Goal: Navigation & Orientation: Find specific page/section

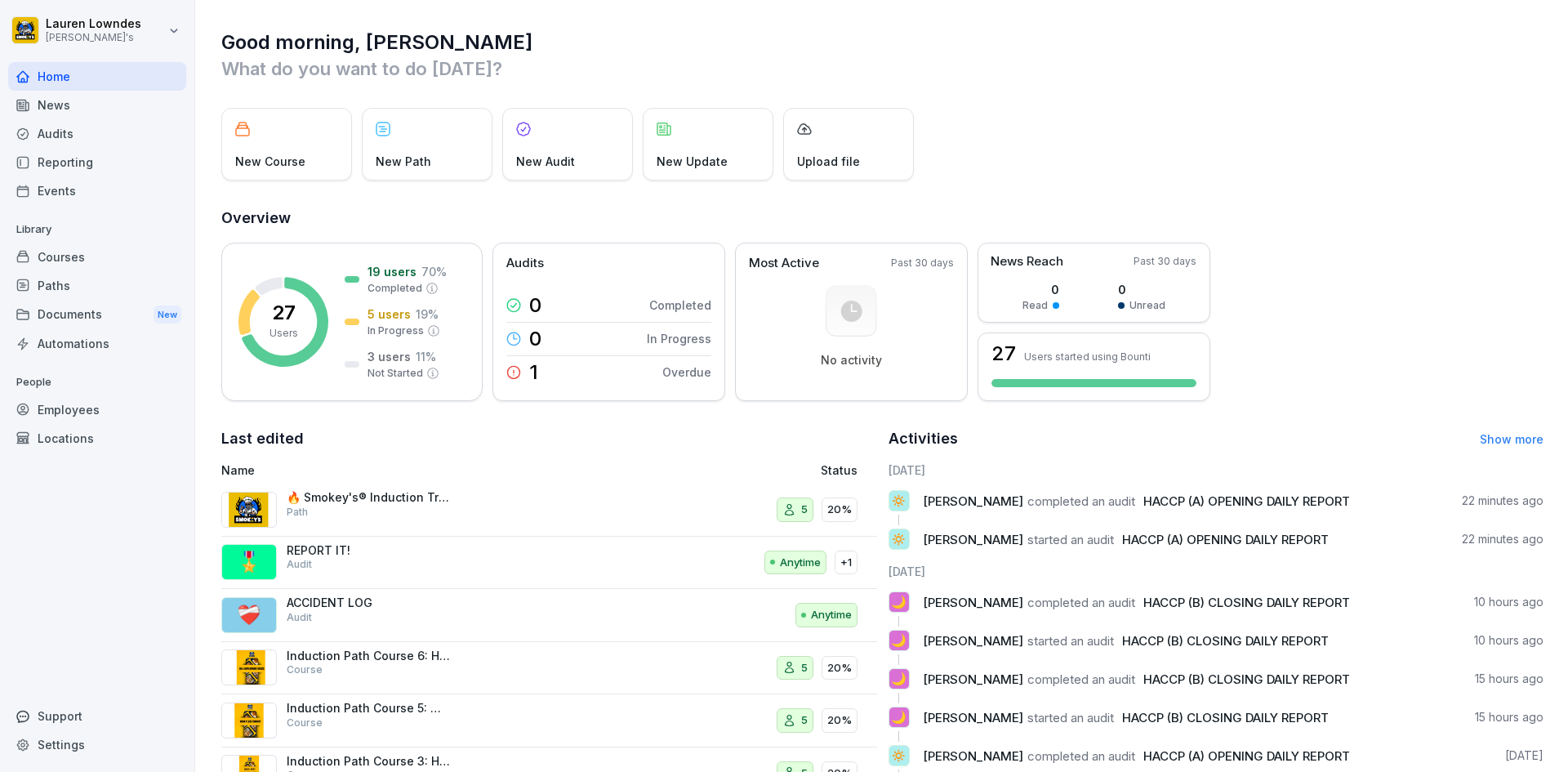
click at [53, 74] on div "Home" at bounding box center [97, 76] width 178 height 28
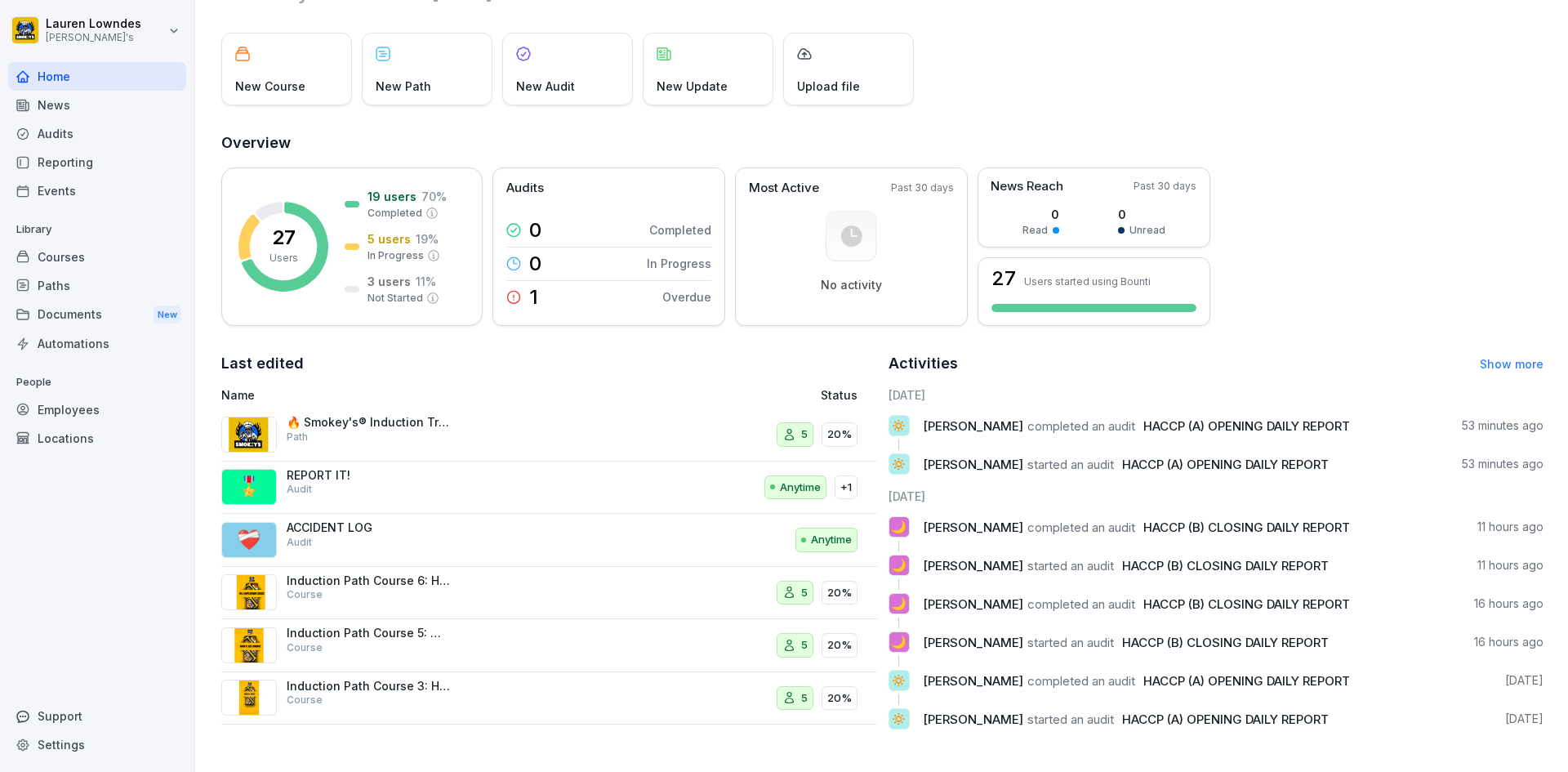
scroll to position [87, 0]
click at [361, 415] on p "🔥 Smokey's® Induction Training" at bounding box center [368, 422] width 163 height 15
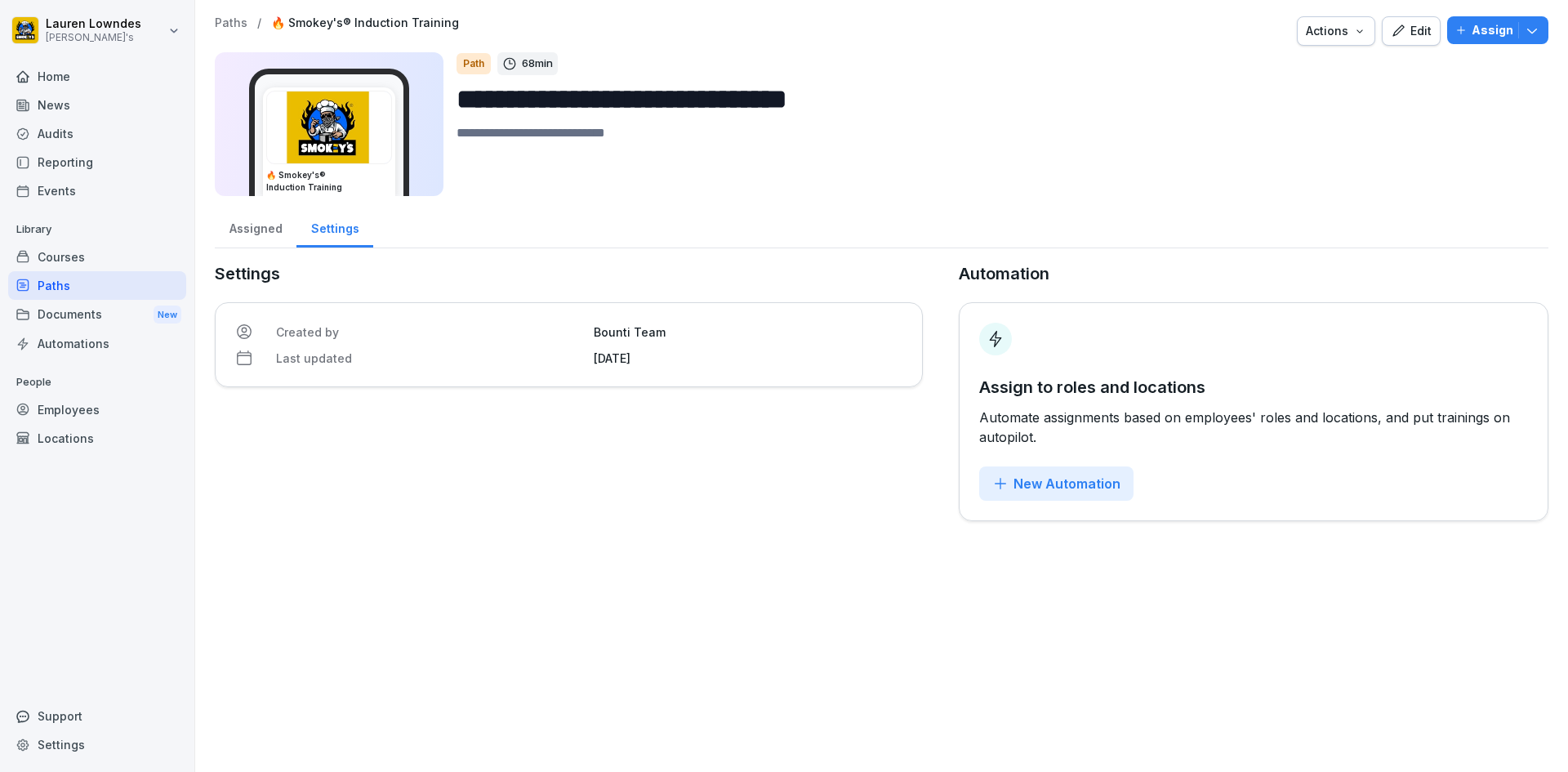
click at [310, 128] on img at bounding box center [329, 127] width 124 height 72
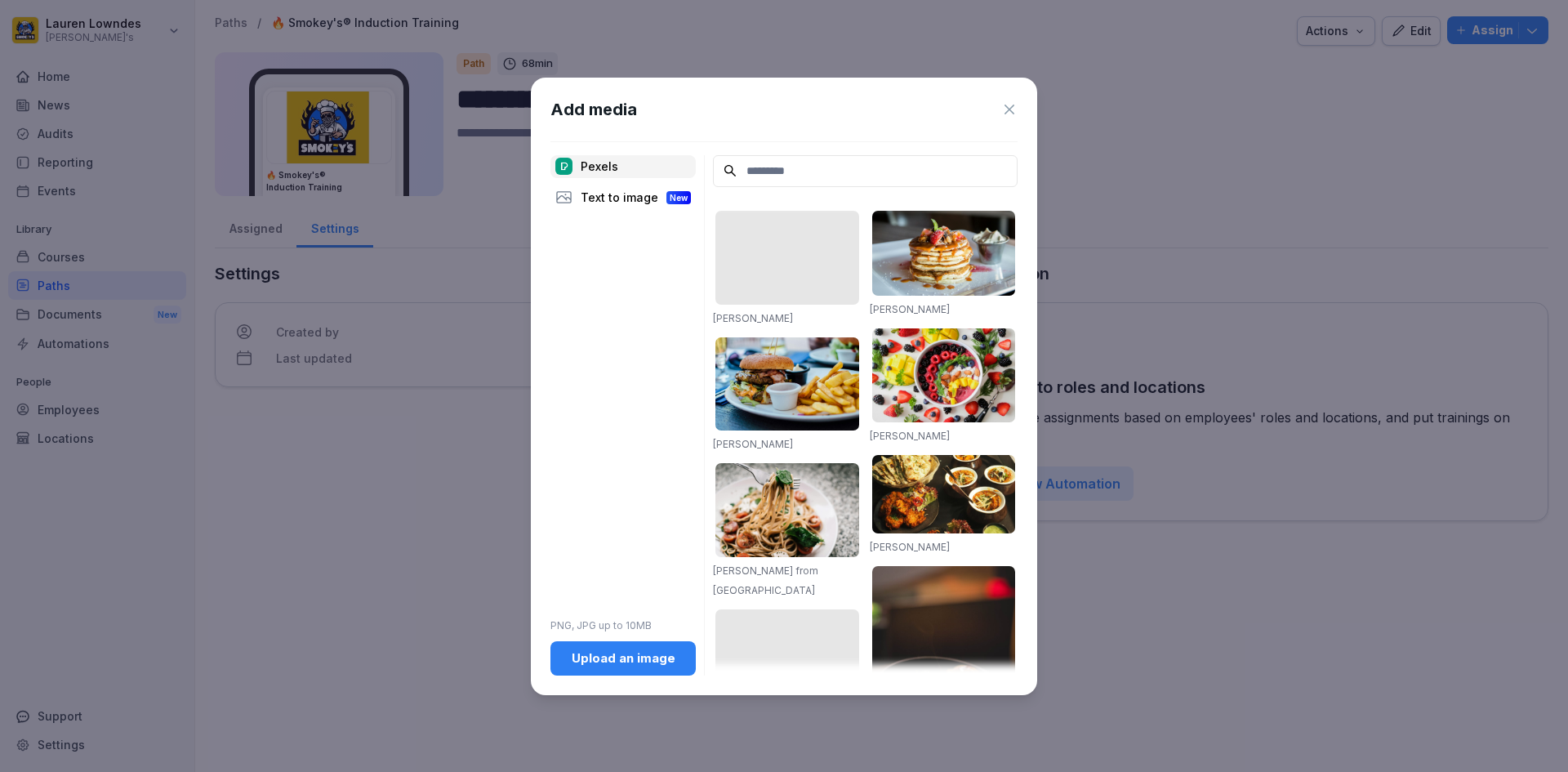
click at [1006, 107] on icon at bounding box center [1009, 109] width 16 height 16
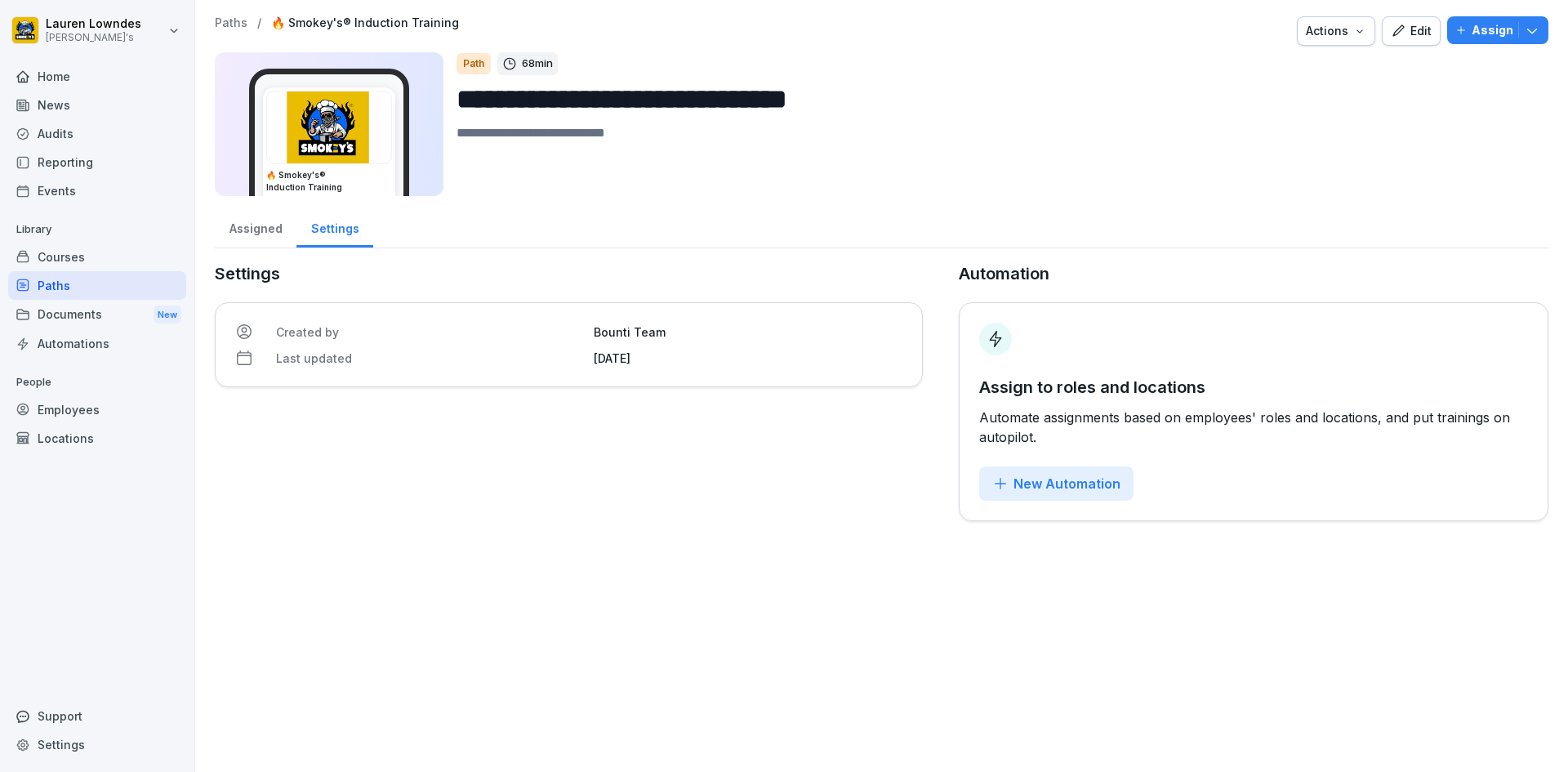
click at [116, 273] on div "Paths" at bounding box center [97, 285] width 178 height 28
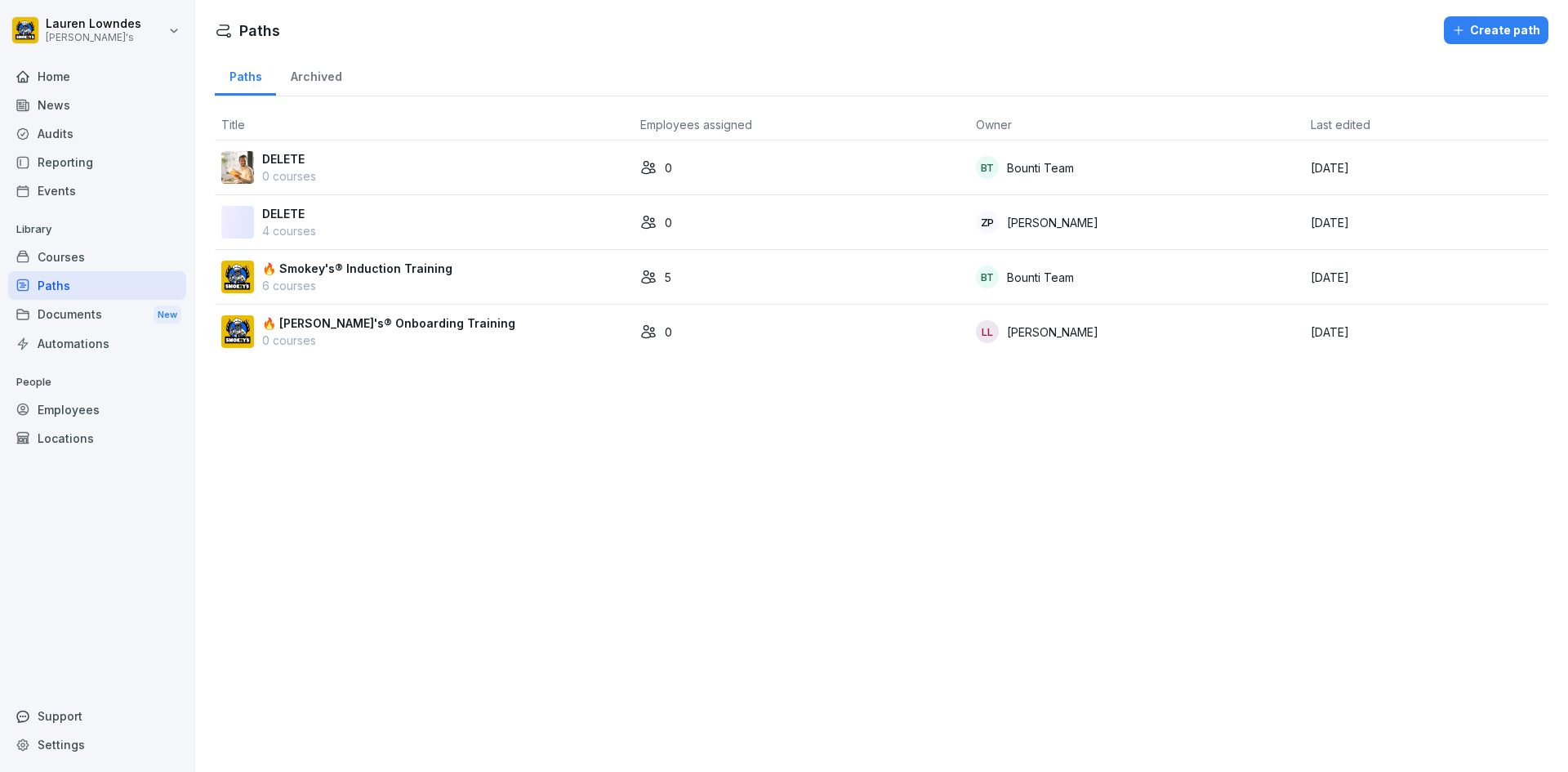
click at [408, 329] on p "🔥 [PERSON_NAME]'s® Onboarding Training" at bounding box center [389, 322] width 253 height 17
click at [53, 82] on div "Home" at bounding box center [97, 76] width 178 height 28
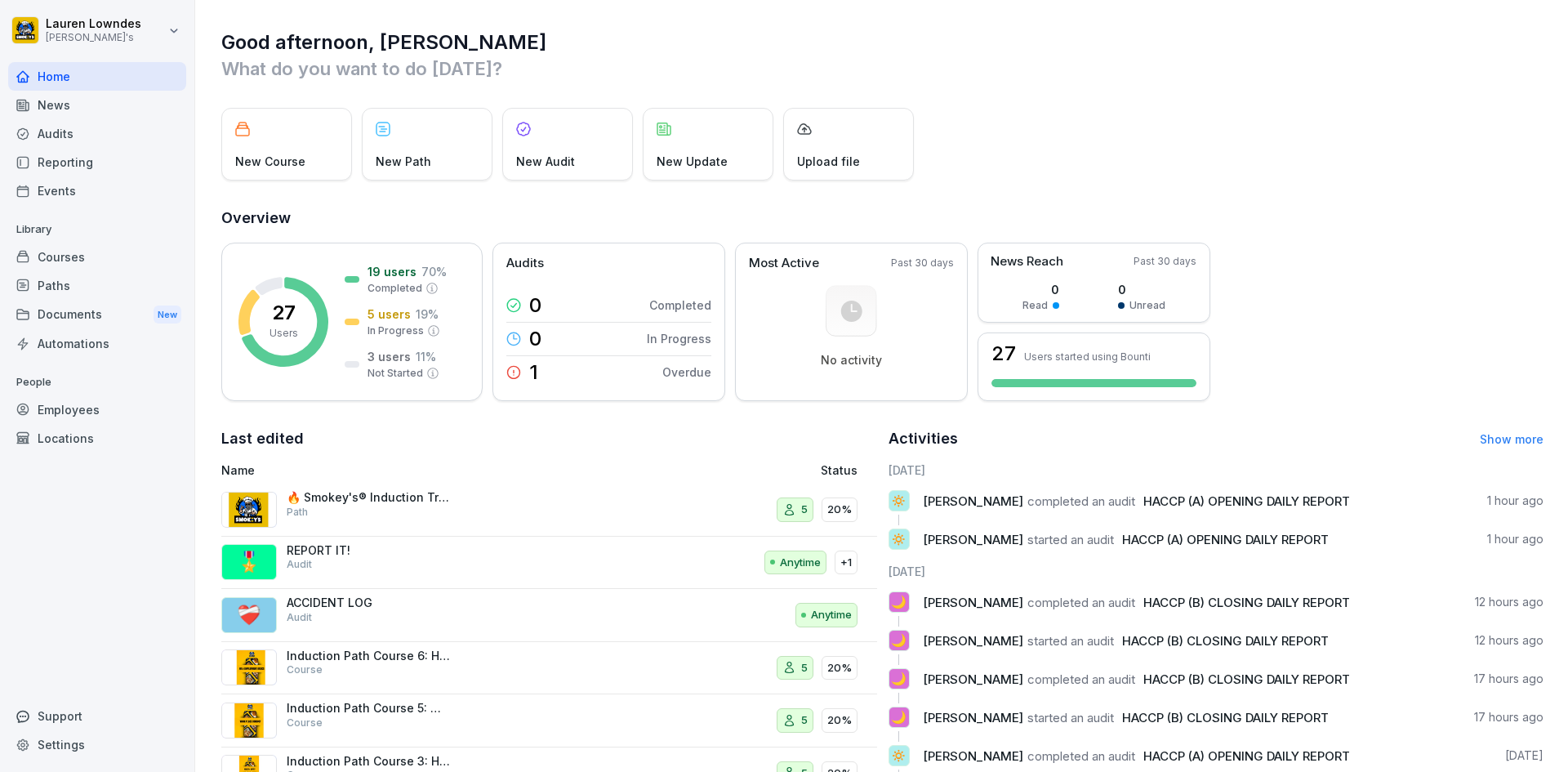
scroll to position [87, 0]
